Goal: Navigation & Orientation: Find specific page/section

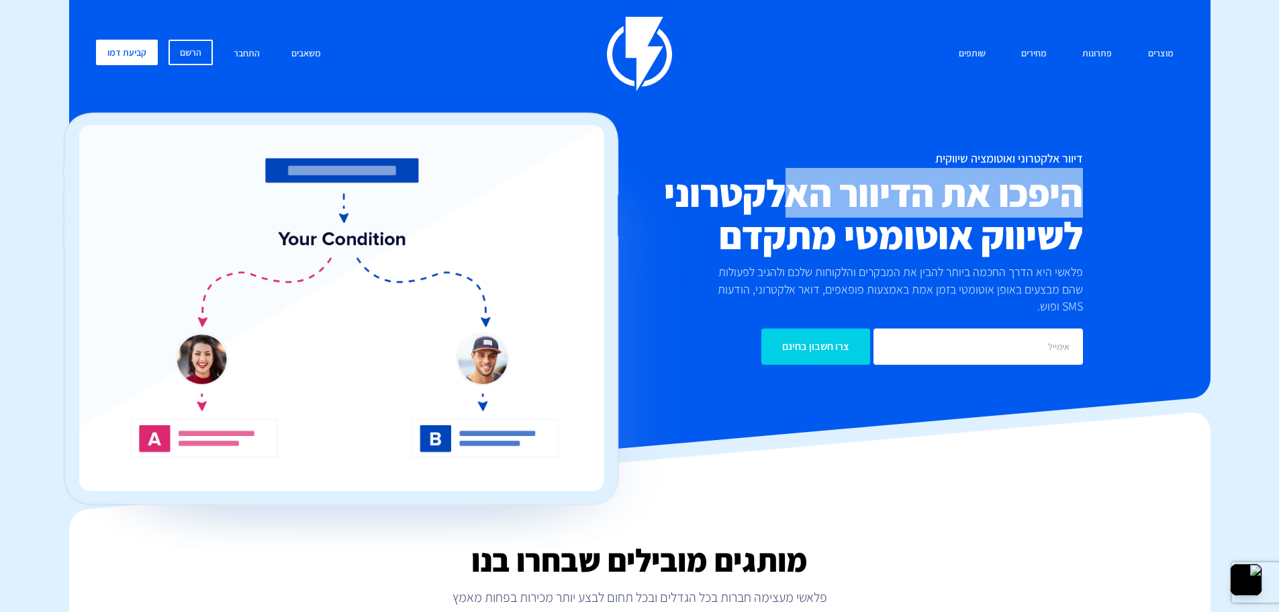
drag, startPoint x: 1075, startPoint y: 204, endPoint x: 768, endPoint y: 212, distance: 306.4
click at [771, 213] on h2 "היפכו את הדיוור האלקטרוני לשיווק אוטומטי מתקדם" at bounding box center [821, 214] width 524 height 85
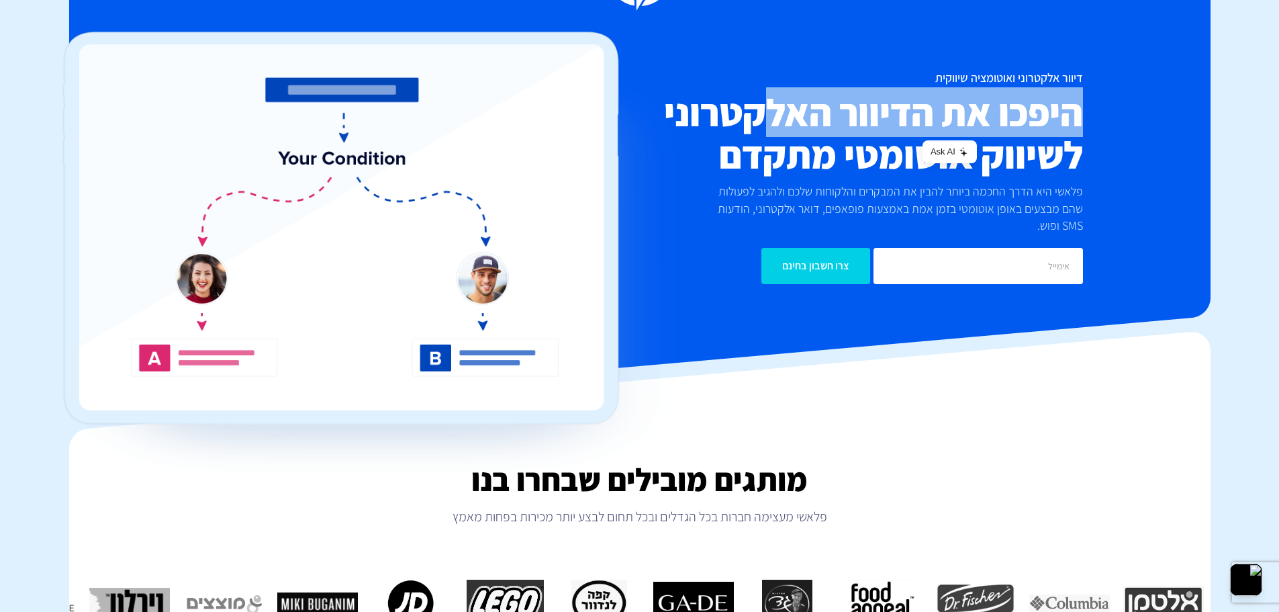
scroll to position [269, 0]
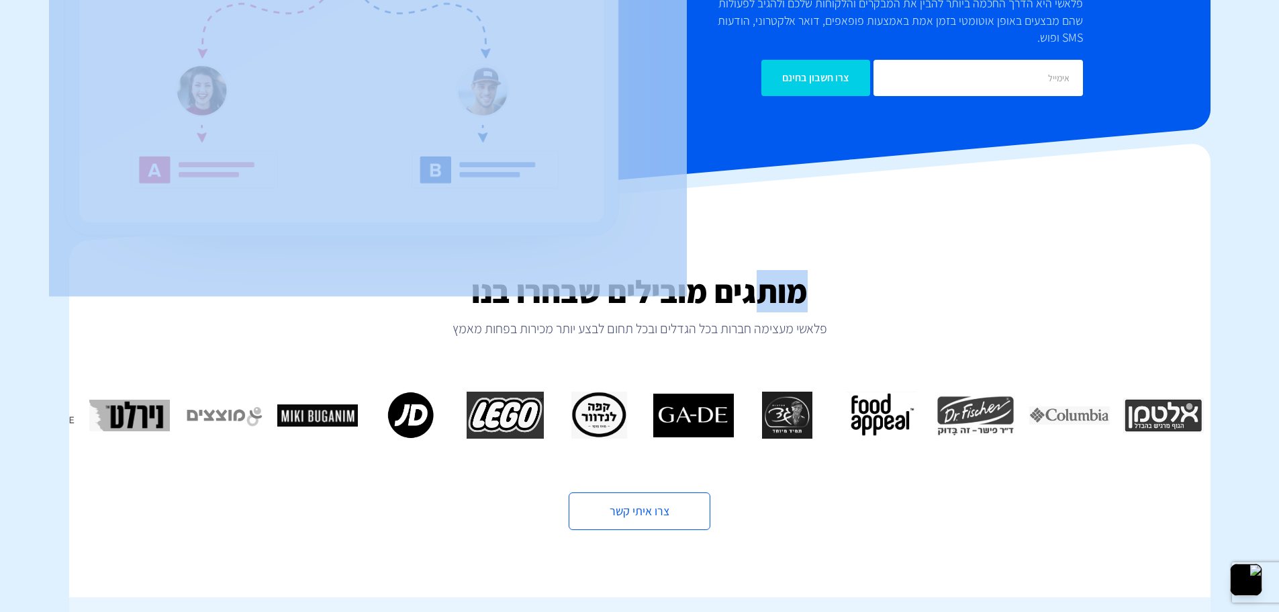
drag, startPoint x: 767, startPoint y: 273, endPoint x: 531, endPoint y: 290, distance: 237.1
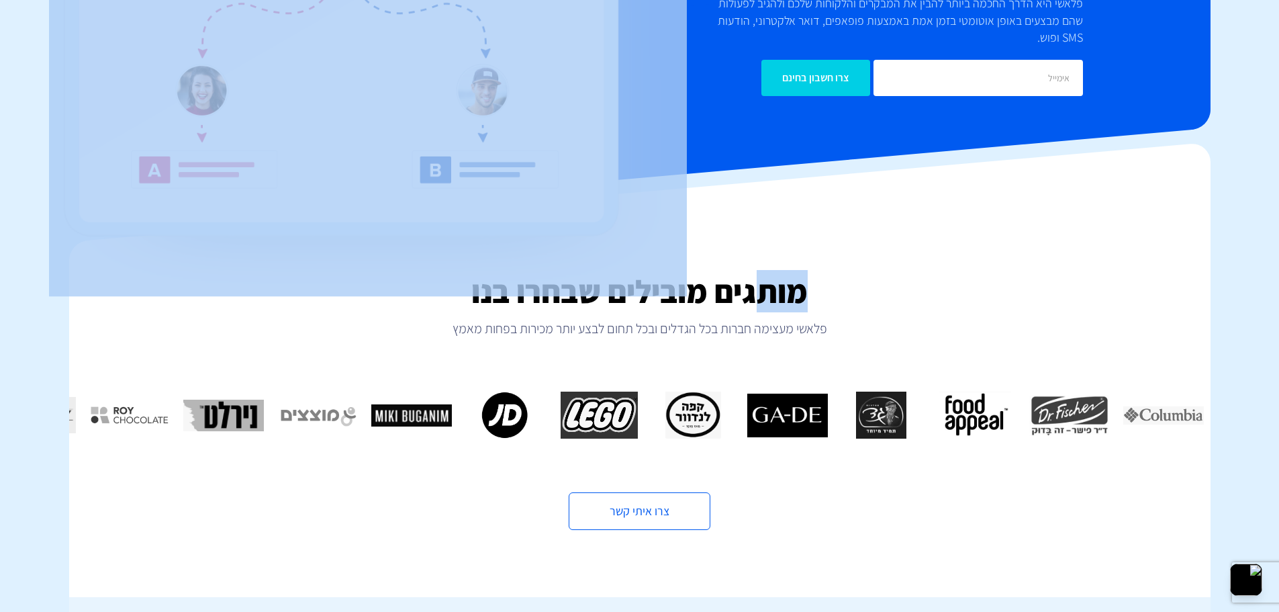
click at [653, 392] on img "8 / 16" at bounding box center [693, 415] width 81 height 47
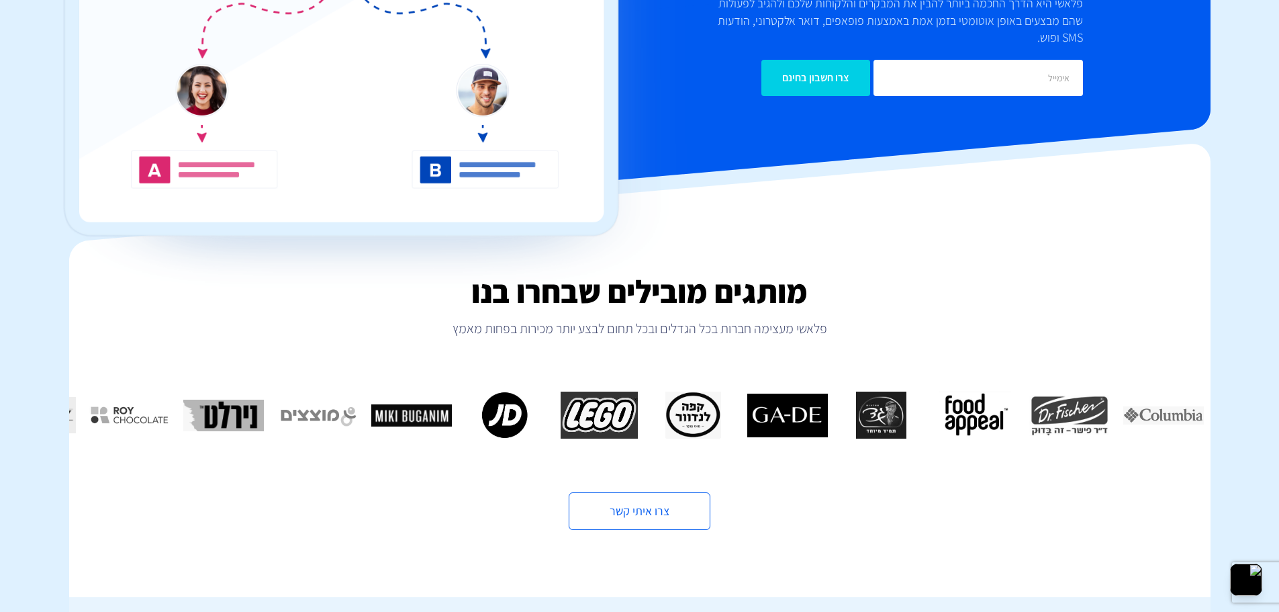
drag, startPoint x: 513, startPoint y: 324, endPoint x: 536, endPoint y: 293, distance: 39.0
click at [514, 314] on div "מותגים מובילים שבחרו בנו פלאשי מעצימה חברות בכל הגדלים ובכל תחום לבצע יותר מכיר…" at bounding box center [640, 402] width 1142 height 256
click at [559, 283] on img at bounding box center [368, 70] width 638 height 452
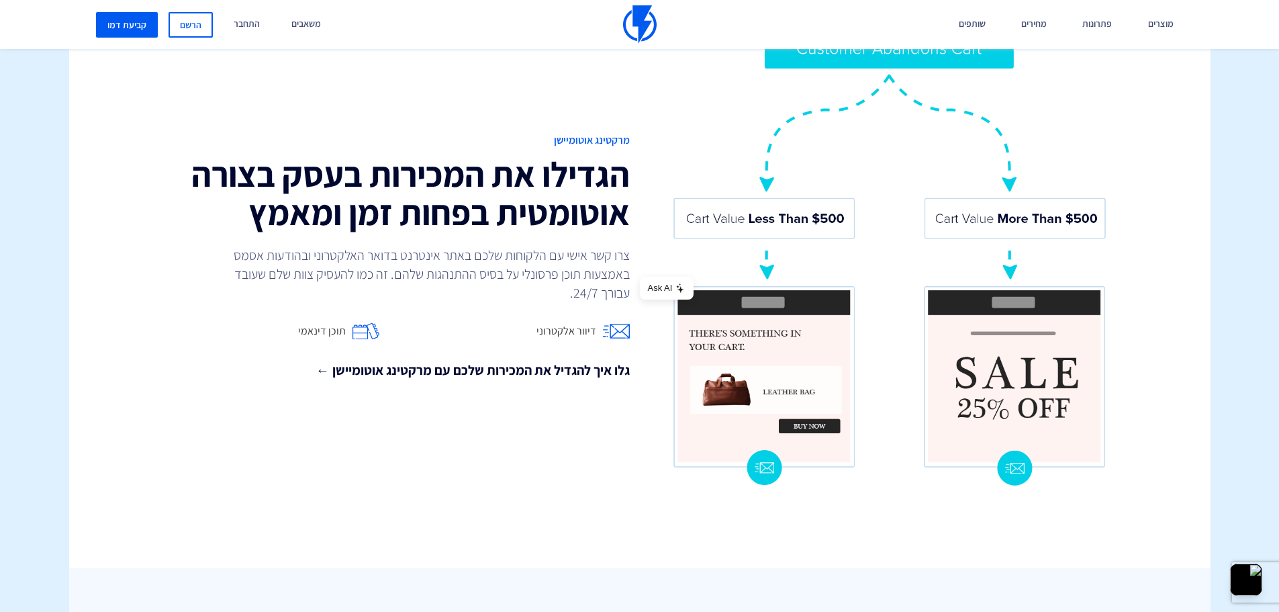
scroll to position [1209, 0]
